Goal: Information Seeking & Learning: Learn about a topic

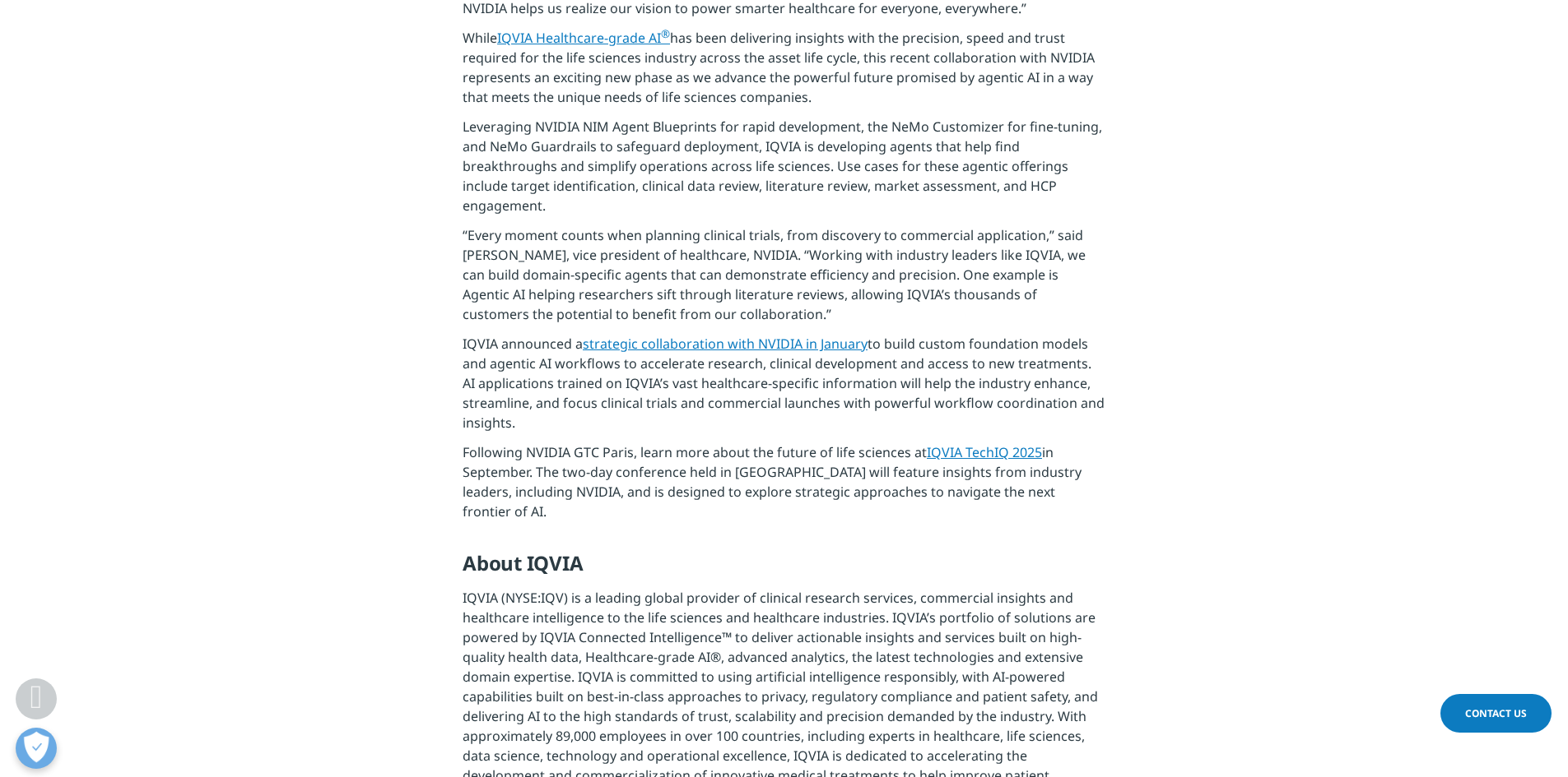
scroll to position [738, 0]
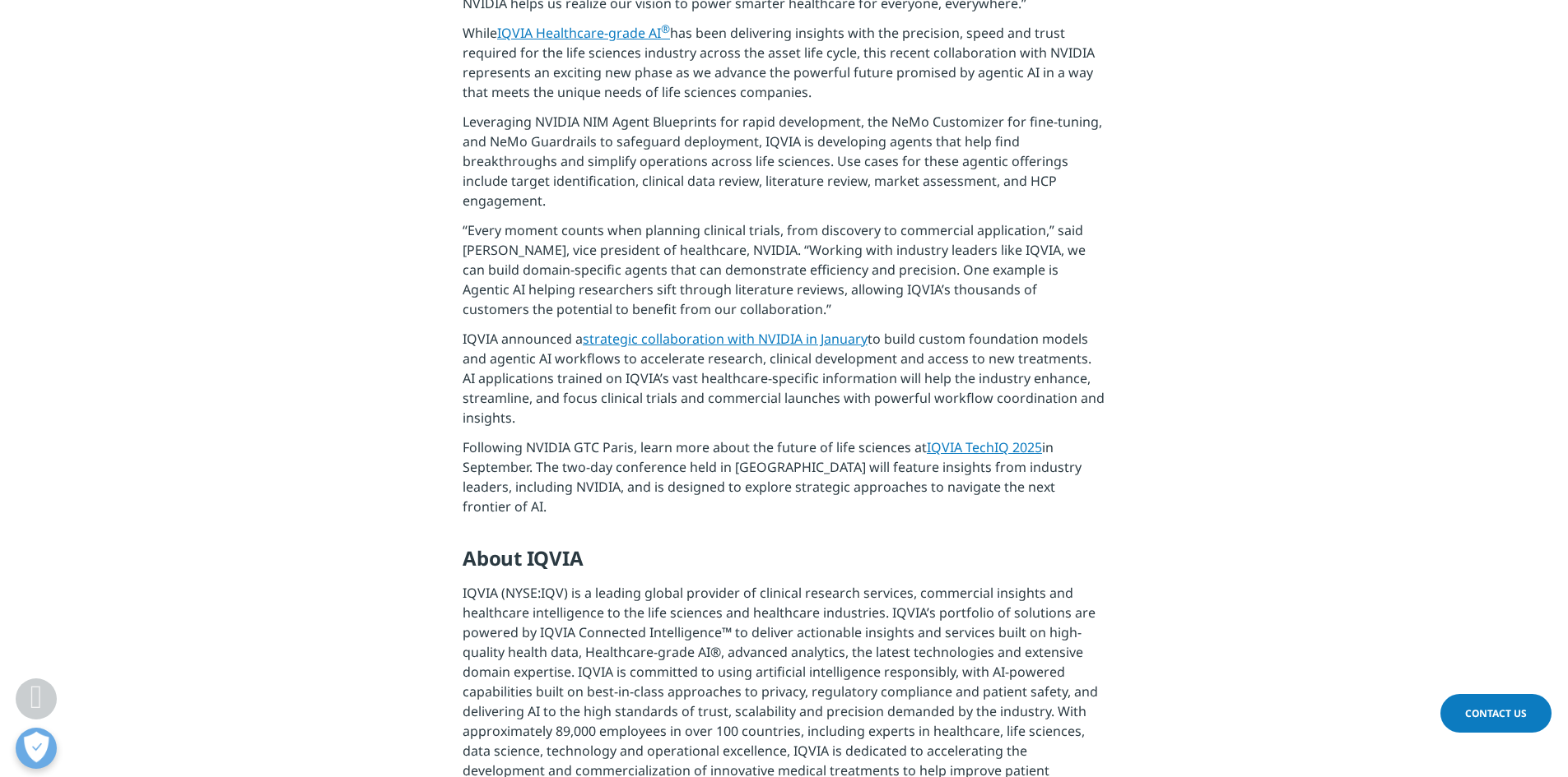
drag, startPoint x: 516, startPoint y: 422, endPoint x: 1086, endPoint y: 362, distance: 573.1
click at [1086, 362] on p "IQVIA announced a strategic collaboration with NVIDIA in January to build custo…" at bounding box center [784, 383] width 643 height 108
copy p "AI applications trained on IQVIA’s vast healthcare-specific information will he…"
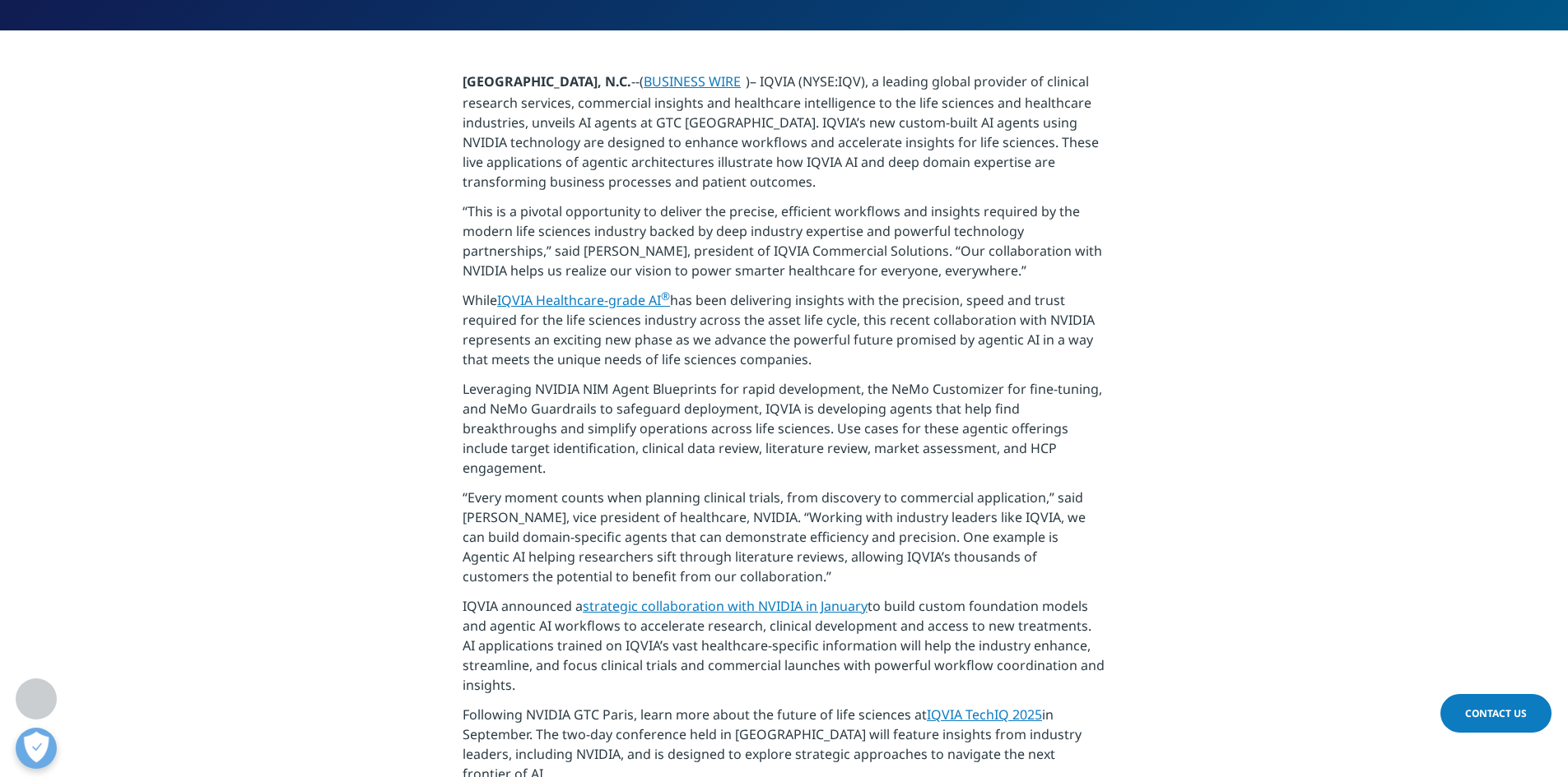
scroll to position [476, 0]
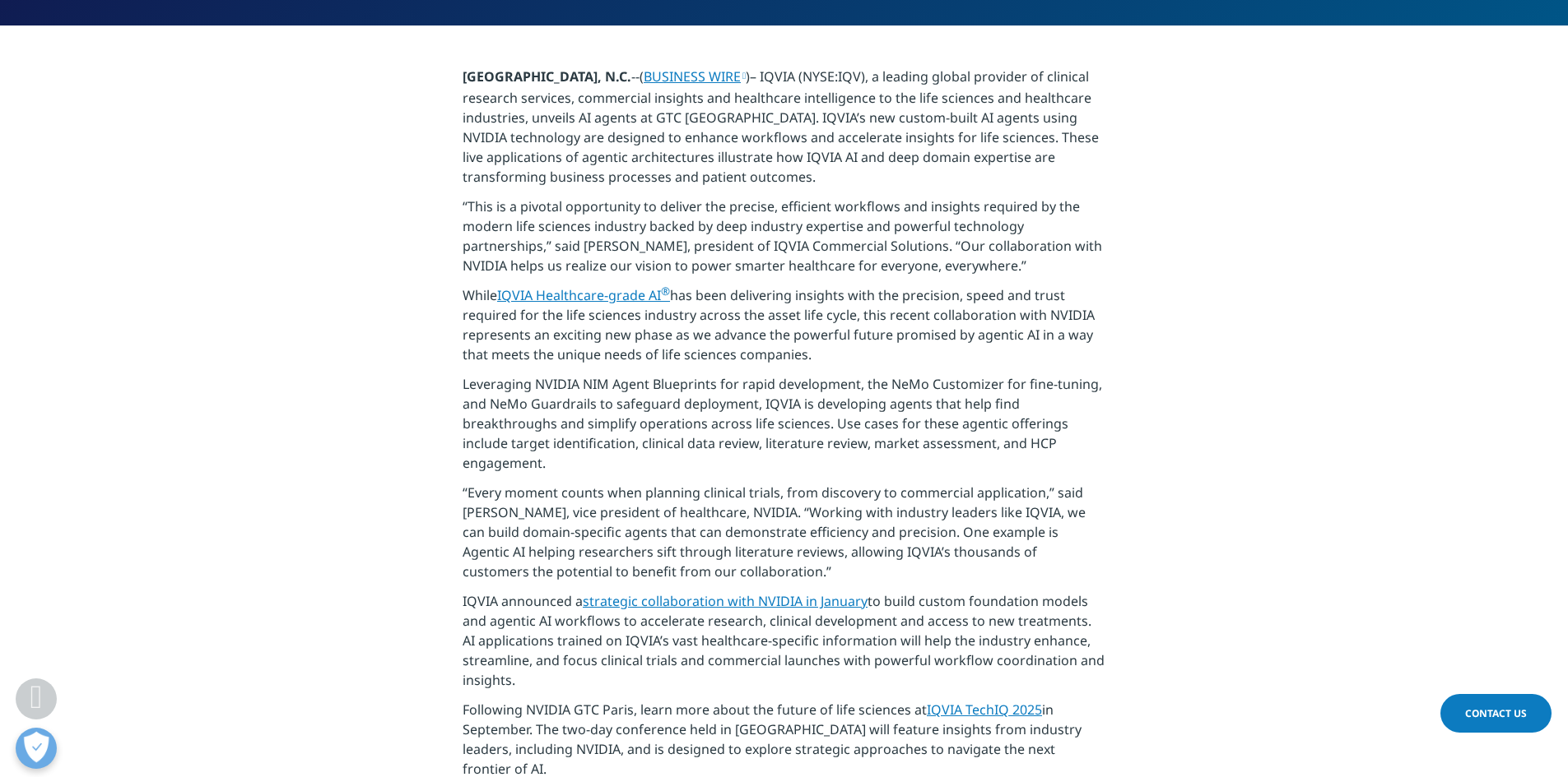
click at [827, 606] on link "strategic collaboration with NVIDIA in January" at bounding box center [725, 602] width 285 height 18
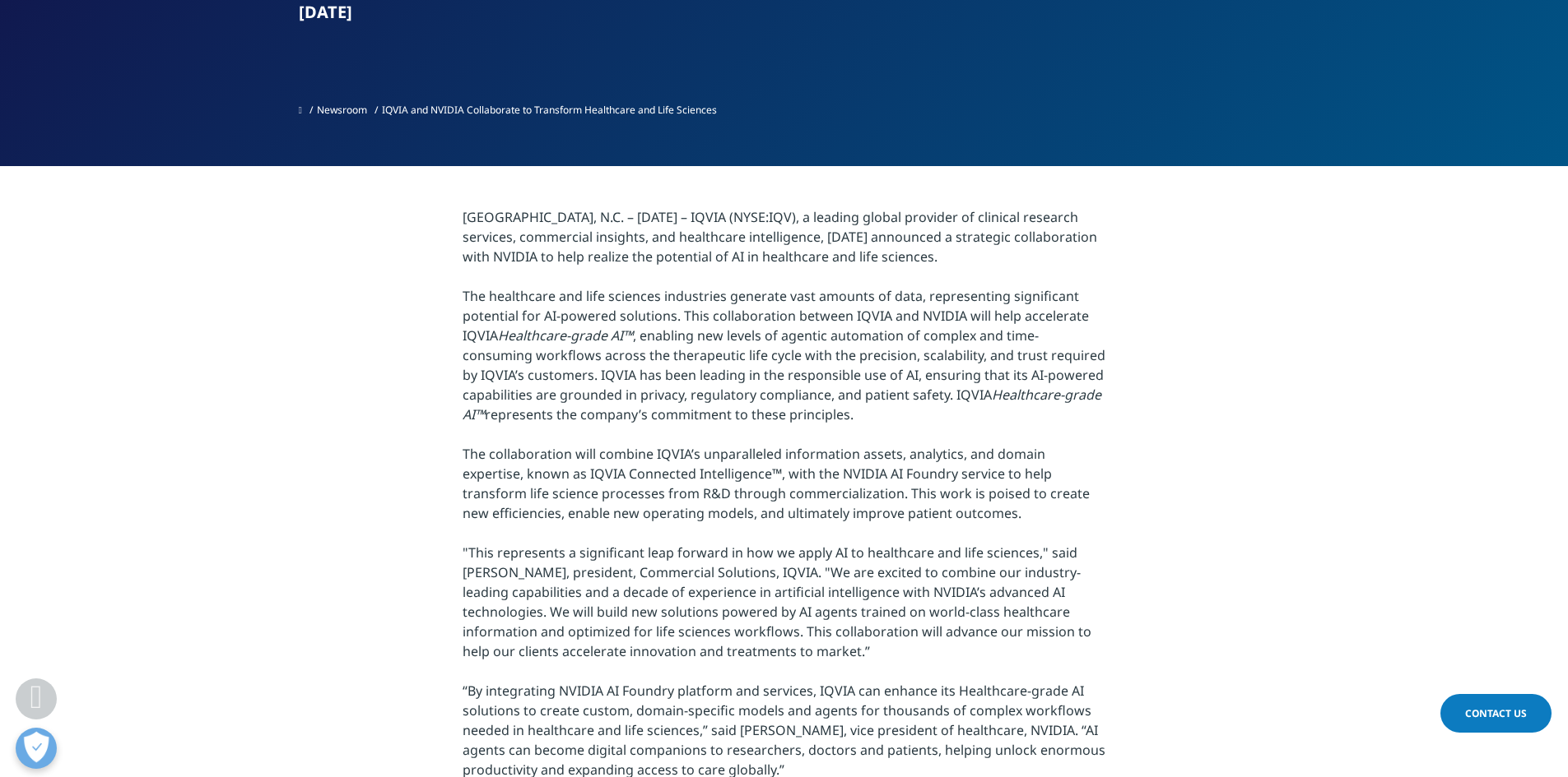
scroll to position [440, 0]
